Goal: Information Seeking & Learning: Learn about a topic

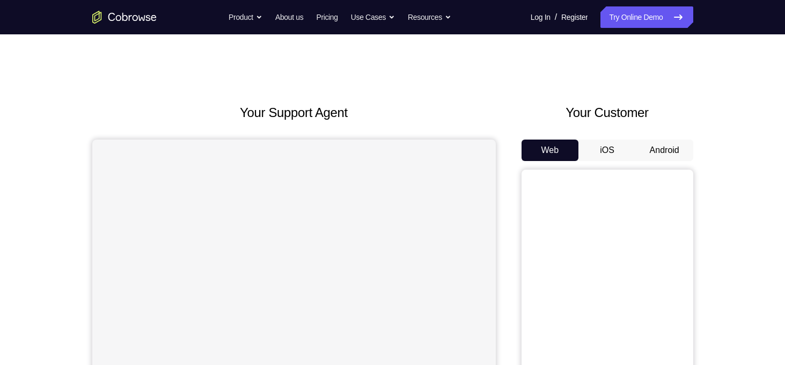
click at [652, 150] on button "Android" at bounding box center [664, 150] width 57 height 21
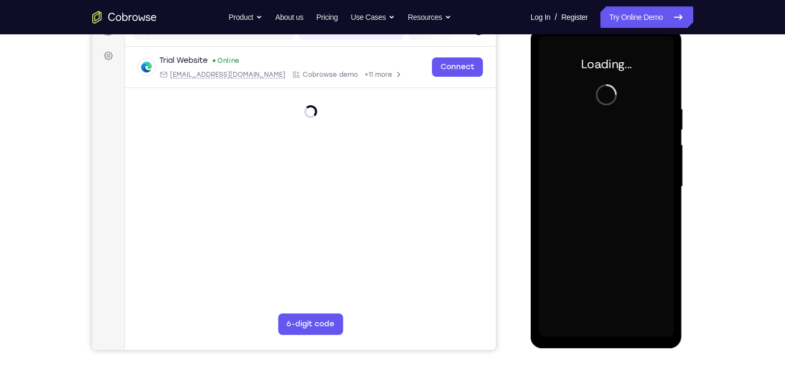
scroll to position [150, 0]
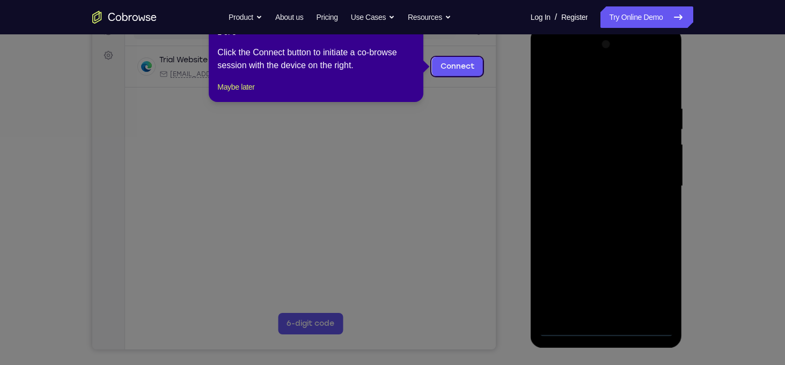
click at [480, 188] on icon at bounding box center [396, 182] width 793 height 365
click at [489, 197] on icon at bounding box center [396, 182] width 793 height 365
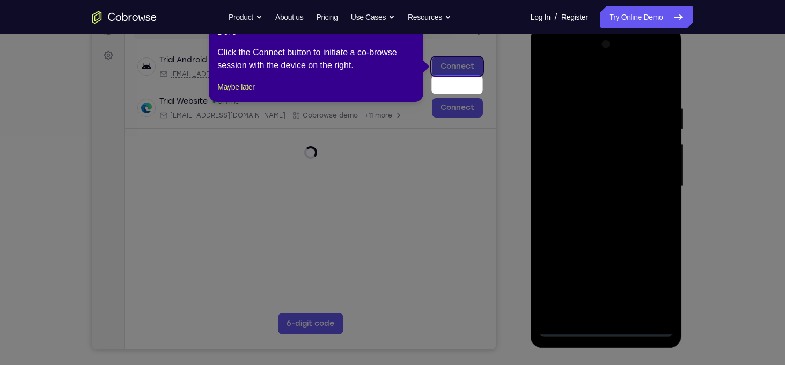
scroll to position [115, 0]
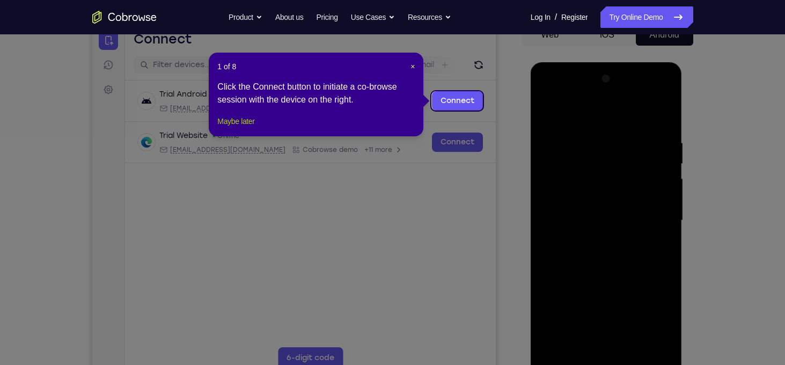
click at [234, 128] on button "Maybe later" at bounding box center [235, 121] width 37 height 13
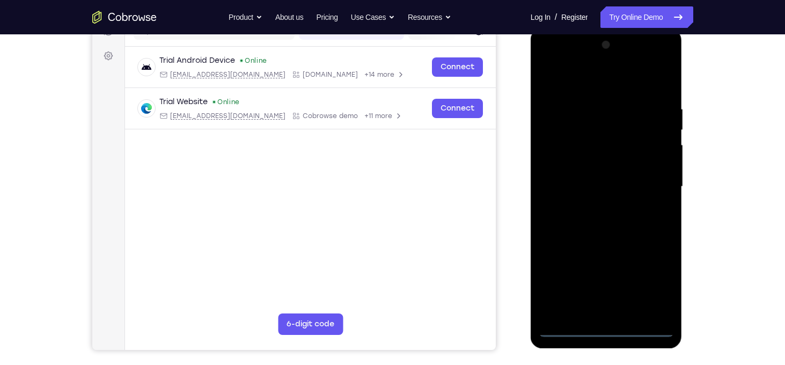
scroll to position [151, 0]
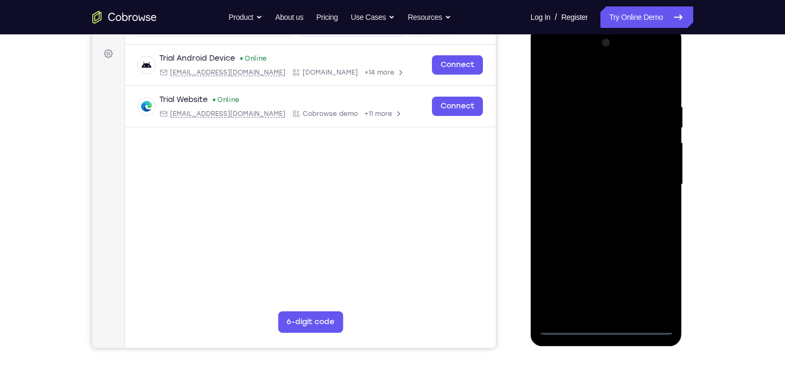
click at [601, 323] on div at bounding box center [606, 184] width 135 height 301
click at [606, 326] on div at bounding box center [606, 184] width 135 height 301
click at [660, 279] on div at bounding box center [606, 184] width 135 height 301
click at [617, 78] on div at bounding box center [606, 184] width 135 height 301
click at [651, 181] on div at bounding box center [606, 184] width 135 height 301
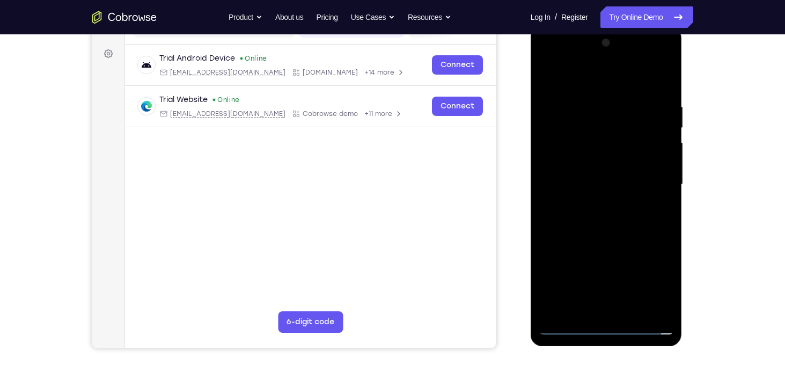
click at [592, 204] on div at bounding box center [606, 184] width 135 height 301
click at [604, 173] on div at bounding box center [606, 184] width 135 height 301
click at [600, 168] on div at bounding box center [606, 184] width 135 height 301
click at [599, 186] on div at bounding box center [606, 184] width 135 height 301
click at [664, 92] on div at bounding box center [606, 184] width 135 height 301
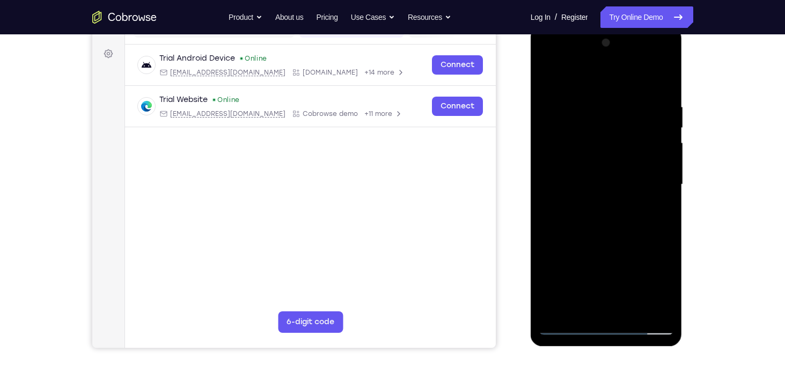
drag, startPoint x: 610, startPoint y: 79, endPoint x: 640, endPoint y: 31, distance: 56.7
click at [640, 31] on div at bounding box center [607, 186] width 152 height 320
click at [667, 74] on div at bounding box center [606, 184] width 135 height 301
click at [554, 313] on div at bounding box center [606, 184] width 135 height 301
drag, startPoint x: 593, startPoint y: 238, endPoint x: 609, endPoint y: 204, distance: 38.2
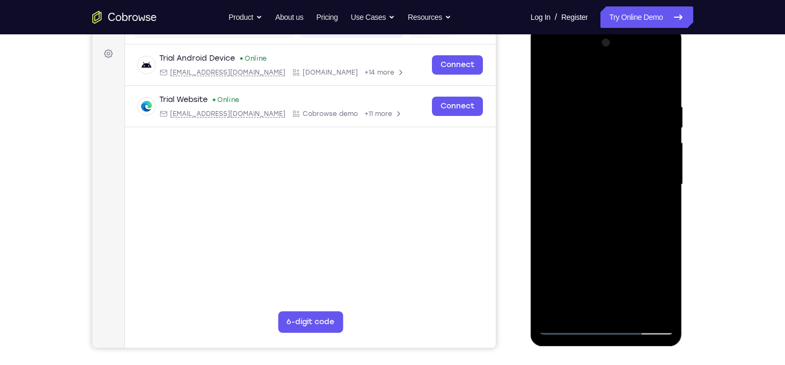
click at [609, 204] on div at bounding box center [606, 184] width 135 height 301
click at [666, 97] on div at bounding box center [606, 184] width 135 height 301
click at [661, 96] on div at bounding box center [606, 184] width 135 height 301
drag, startPoint x: 625, startPoint y: 240, endPoint x: 633, endPoint y: 117, distance: 123.2
click at [633, 117] on div at bounding box center [606, 184] width 135 height 301
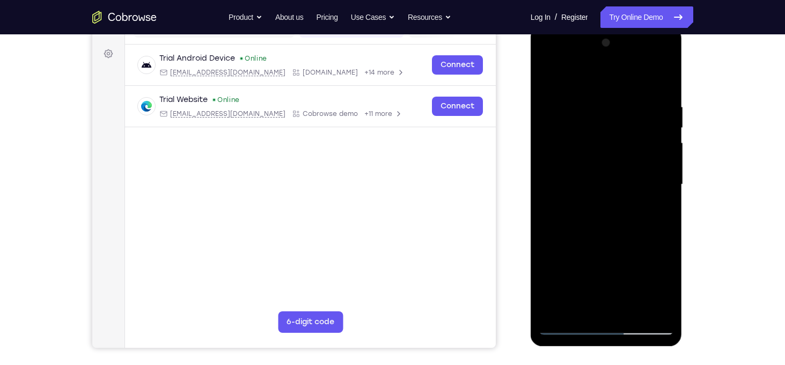
click at [633, 306] on div at bounding box center [606, 184] width 135 height 301
click at [633, 313] on div at bounding box center [606, 184] width 135 height 301
click at [632, 311] on div at bounding box center [606, 184] width 135 height 301
drag, startPoint x: 621, startPoint y: 243, endPoint x: 655, endPoint y: 95, distance: 152.0
click at [655, 95] on div at bounding box center [606, 184] width 135 height 301
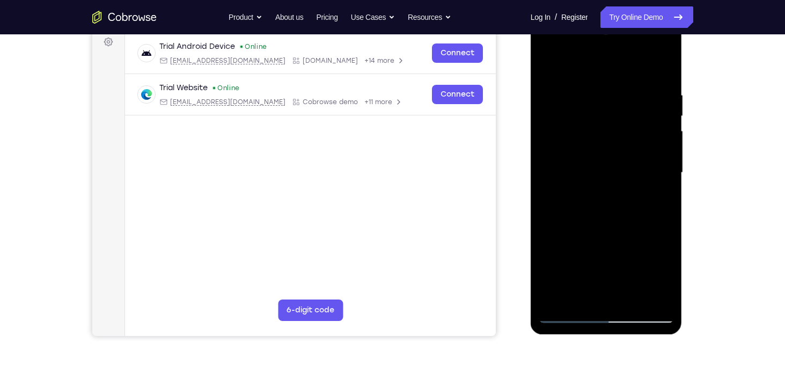
scroll to position [163, 0]
click at [636, 298] on div at bounding box center [606, 173] width 135 height 301
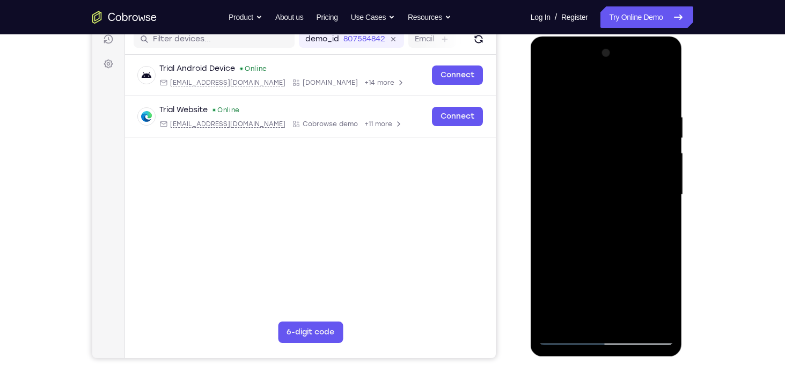
scroll to position [142, 0]
click at [632, 319] on div at bounding box center [606, 194] width 135 height 301
click at [659, 322] on div at bounding box center [606, 194] width 135 height 301
click at [651, 69] on div at bounding box center [606, 194] width 135 height 301
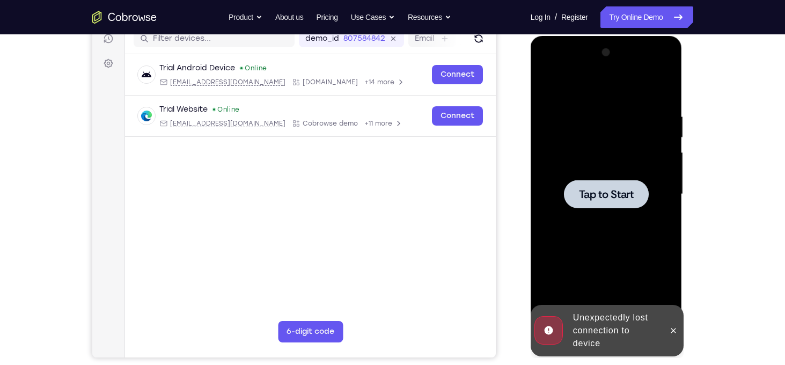
click at [626, 201] on div at bounding box center [606, 194] width 85 height 28
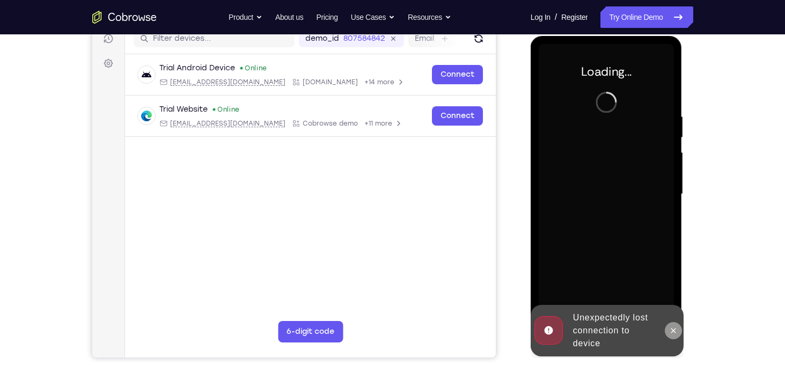
click at [675, 327] on icon at bounding box center [673, 330] width 9 height 9
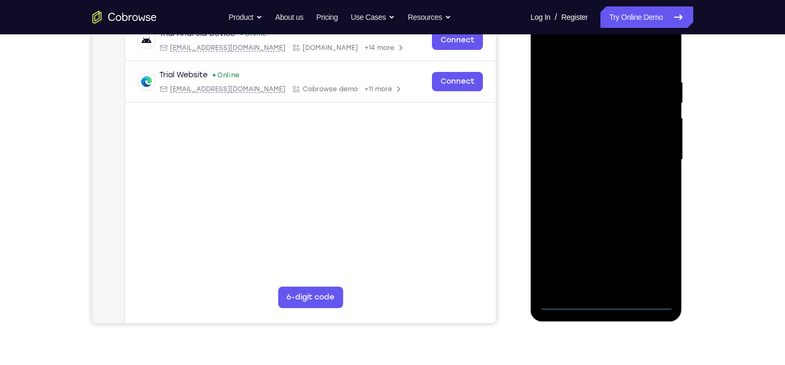
scroll to position [191, 0]
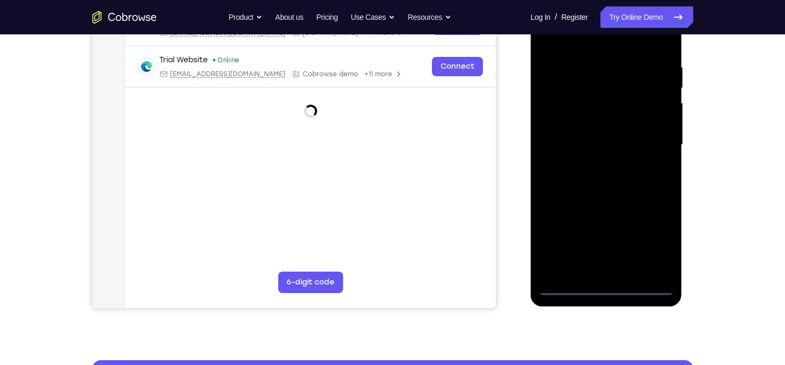
click at [610, 286] on div at bounding box center [606, 145] width 135 height 301
click at [603, 289] on div at bounding box center [606, 145] width 135 height 301
click at [655, 241] on div at bounding box center [606, 145] width 135 height 301
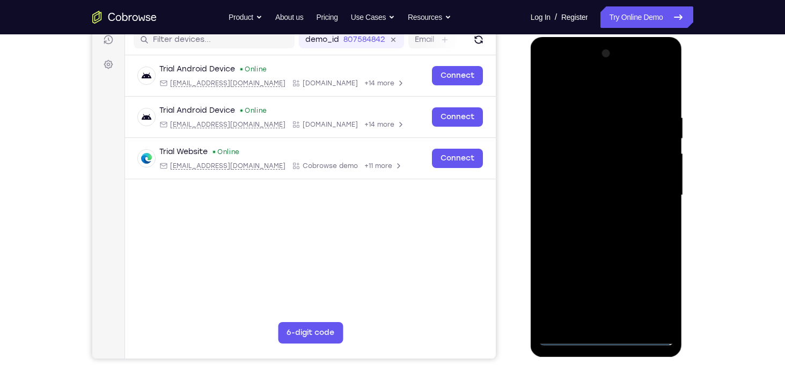
scroll to position [140, 0]
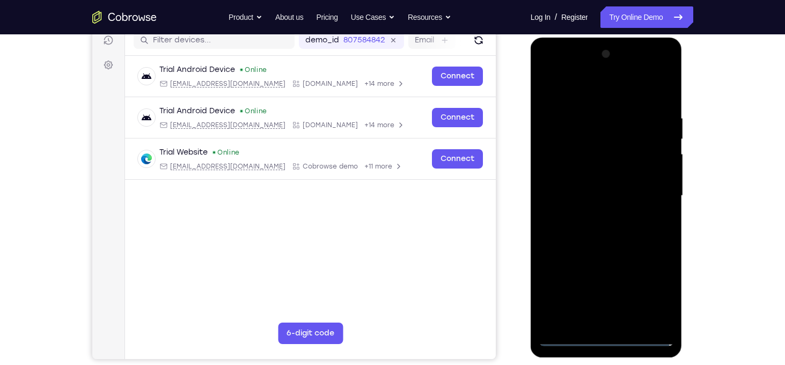
click at [615, 93] on div at bounding box center [606, 196] width 135 height 301
click at [648, 187] on div at bounding box center [606, 196] width 135 height 301
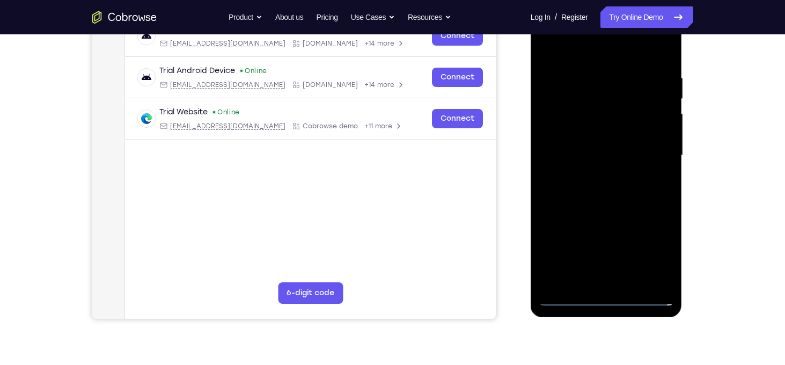
scroll to position [181, 0]
click at [594, 177] on div at bounding box center [606, 155] width 135 height 301
click at [586, 144] on div at bounding box center [606, 155] width 135 height 301
click at [586, 138] on div at bounding box center [606, 155] width 135 height 301
click at [594, 154] on div at bounding box center [606, 155] width 135 height 301
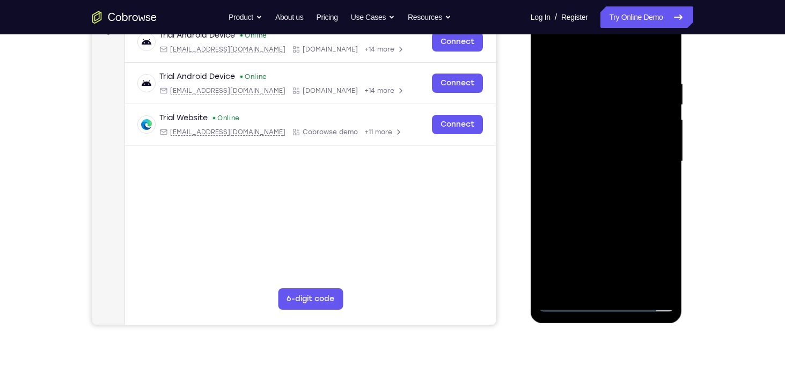
scroll to position [176, 0]
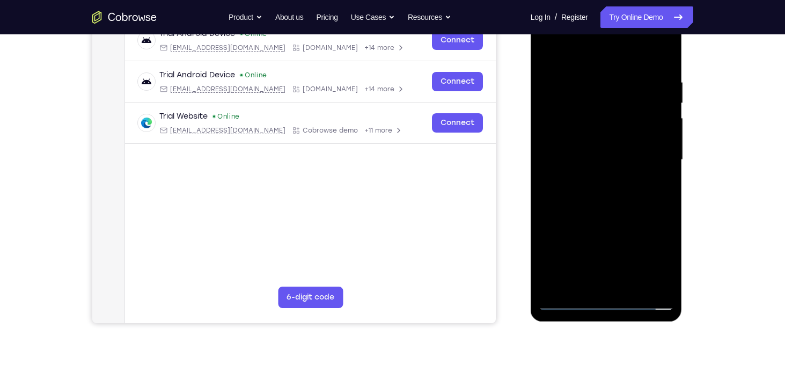
click at [659, 287] on div at bounding box center [606, 160] width 135 height 301
click at [622, 209] on div at bounding box center [606, 160] width 135 height 301
click at [656, 290] on div at bounding box center [606, 160] width 135 height 301
click at [610, 183] on div at bounding box center [606, 160] width 135 height 301
click at [571, 120] on div at bounding box center [606, 160] width 135 height 301
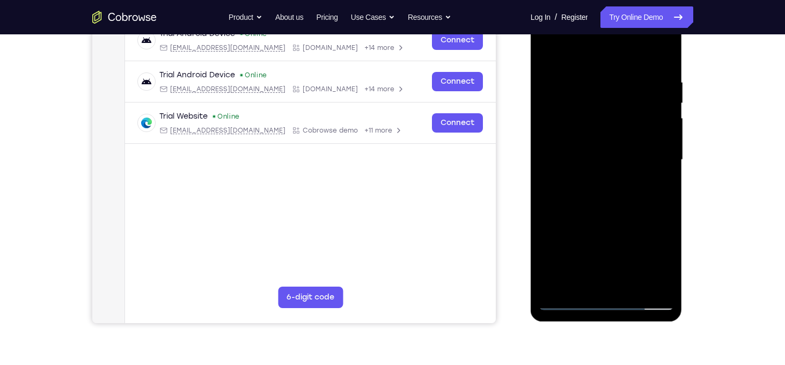
drag, startPoint x: 587, startPoint y: 54, endPoint x: 637, endPoint y: 16, distance: 63.1
click at [637, 16] on div at bounding box center [606, 160] width 135 height 301
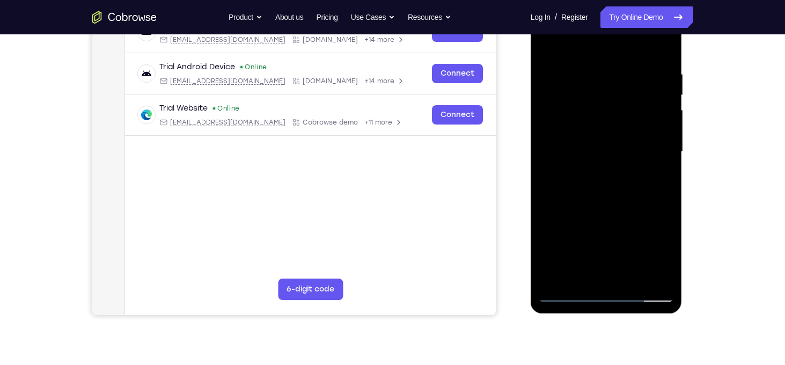
scroll to position [185, 0]
click at [633, 276] on div at bounding box center [606, 151] width 135 height 301
click at [610, 208] on div at bounding box center [606, 151] width 135 height 301
click at [615, 172] on div at bounding box center [606, 151] width 135 height 301
click at [565, 292] on div at bounding box center [606, 151] width 135 height 301
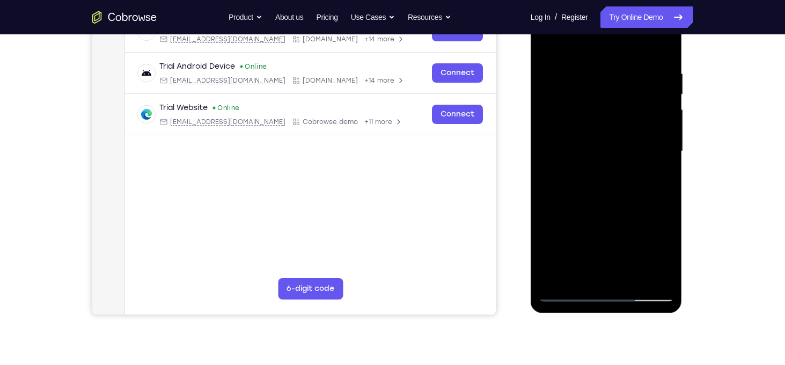
click at [566, 294] on div at bounding box center [606, 151] width 135 height 301
click at [559, 278] on div at bounding box center [606, 151] width 135 height 301
click at [667, 192] on div at bounding box center [606, 151] width 135 height 301
drag, startPoint x: 610, startPoint y: 207, endPoint x: 629, endPoint y: 137, distance: 72.3
click at [629, 137] on div at bounding box center [606, 151] width 135 height 301
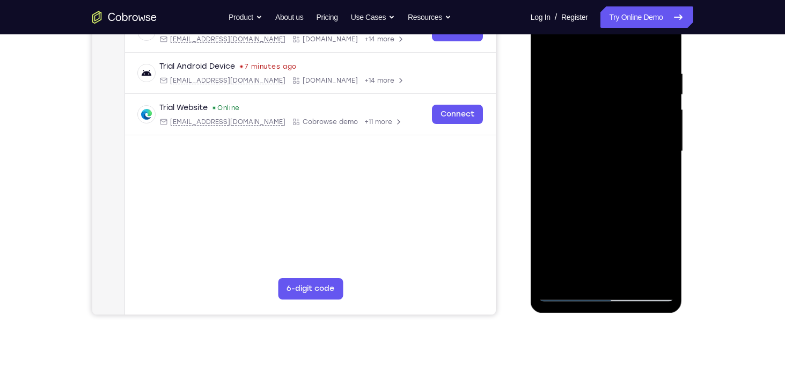
click at [666, 72] on div at bounding box center [606, 151] width 135 height 301
drag, startPoint x: 653, startPoint y: 212, endPoint x: 647, endPoint y: 138, distance: 74.3
click at [647, 138] on div at bounding box center [606, 151] width 135 height 301
drag, startPoint x: 615, startPoint y: 231, endPoint x: 626, endPoint y: 88, distance: 143.3
click at [626, 88] on div at bounding box center [606, 151] width 135 height 301
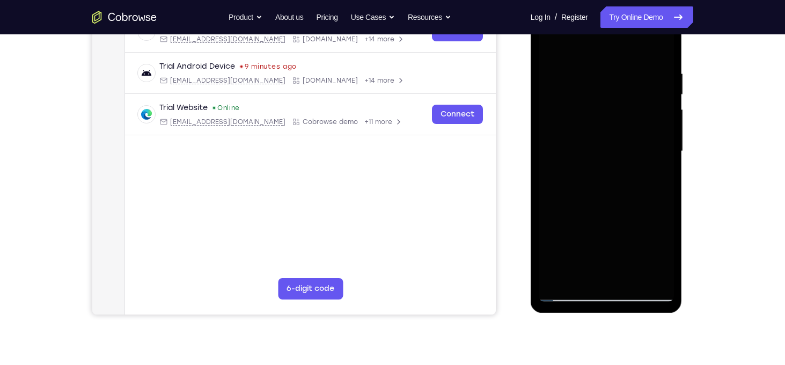
click at [631, 216] on div at bounding box center [606, 151] width 135 height 301
drag, startPoint x: 616, startPoint y: 229, endPoint x: 612, endPoint y: 99, distance: 130.5
click at [612, 99] on div at bounding box center [606, 151] width 135 height 301
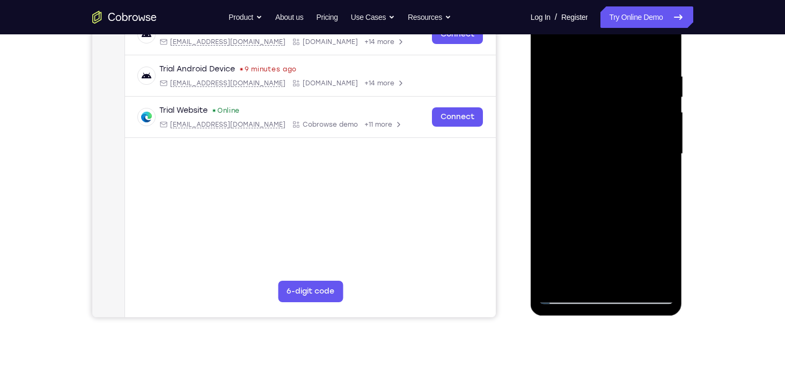
scroll to position [186, 0]
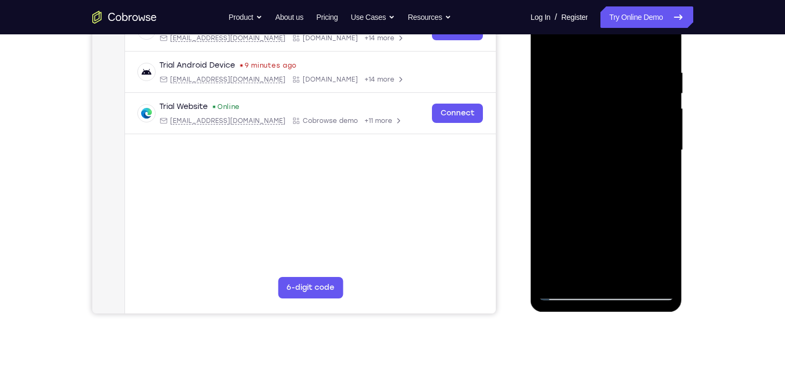
drag, startPoint x: 623, startPoint y: 207, endPoint x: 637, endPoint y: 113, distance: 95.0
click at [637, 113] on div at bounding box center [606, 150] width 135 height 301
